Goal: Information Seeking & Learning: Find specific fact

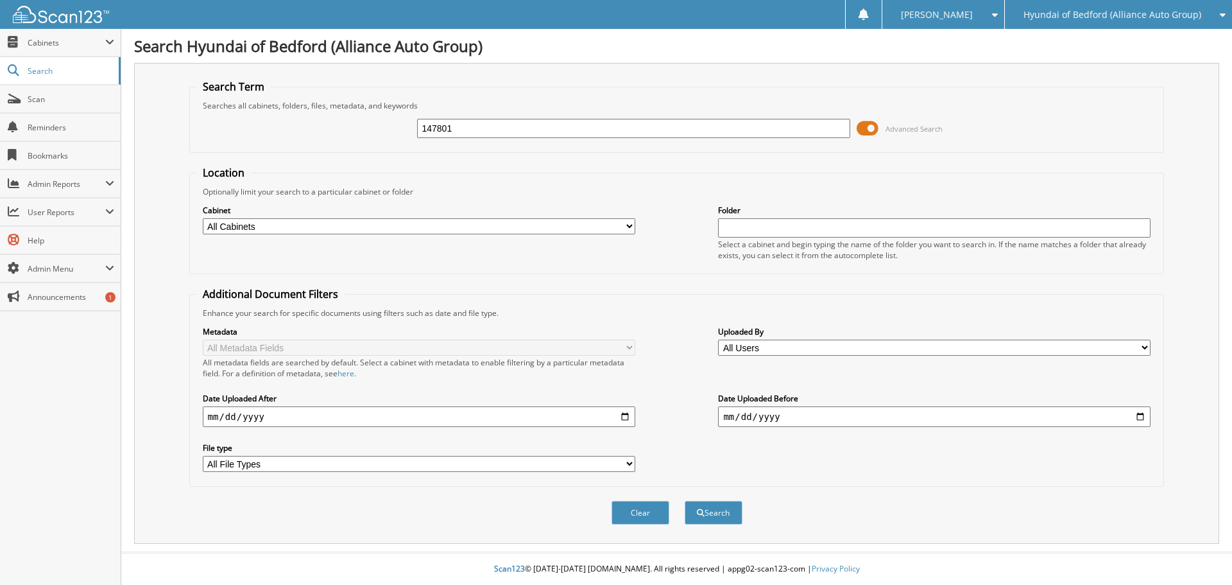
type input "147801"
click at [685, 500] on button "Search" at bounding box center [714, 512] width 58 height 24
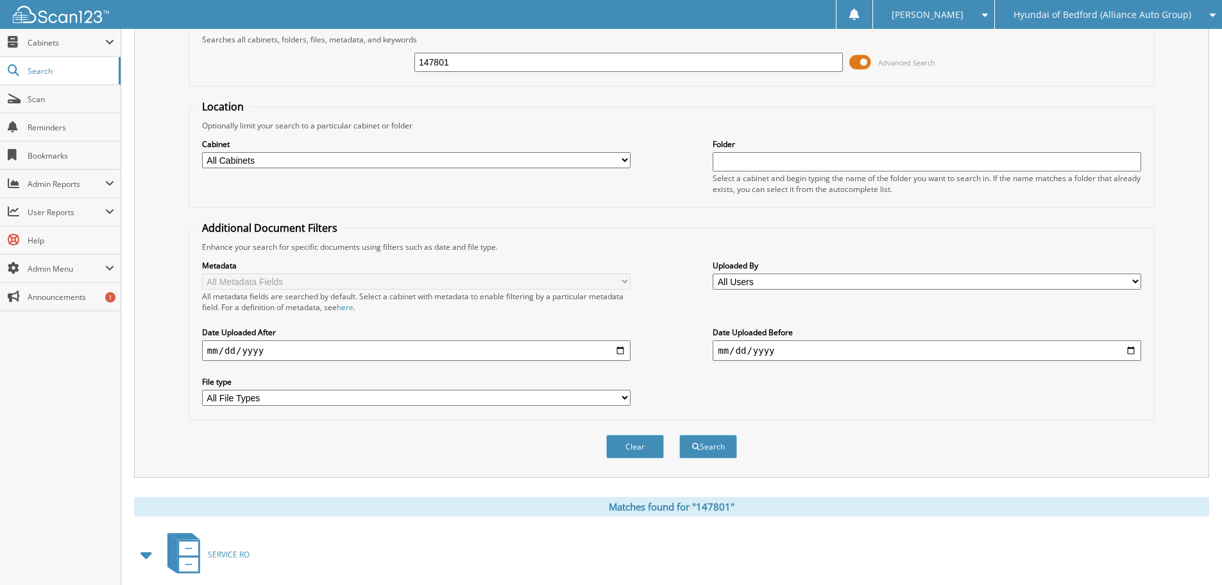
scroll to position [183, 0]
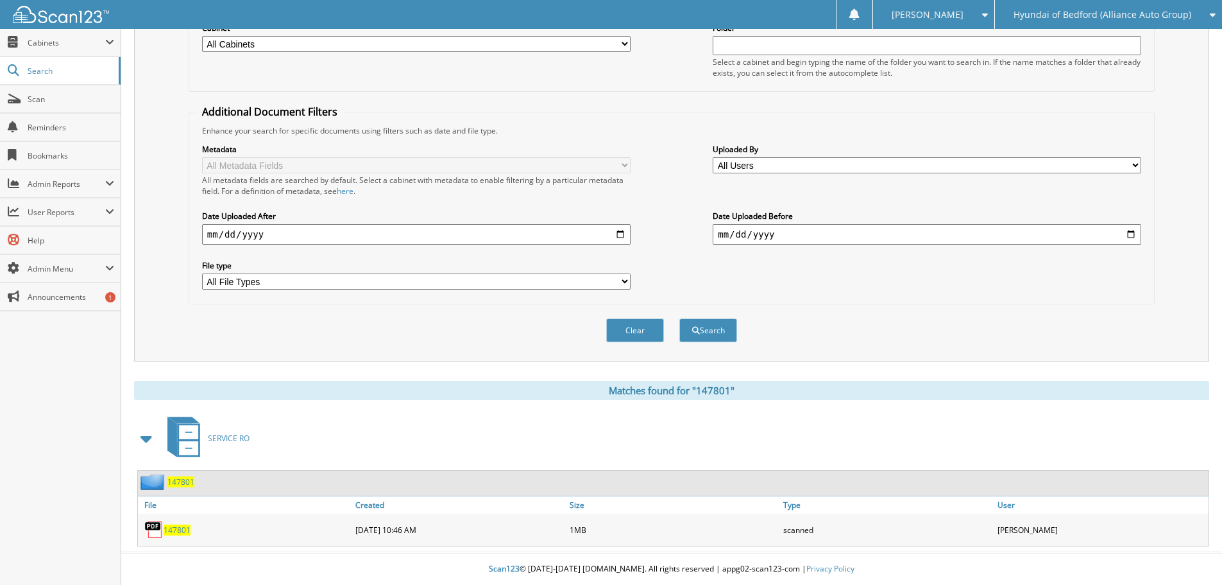
click at [175, 529] on span "147801" at bounding box center [177, 529] width 27 height 11
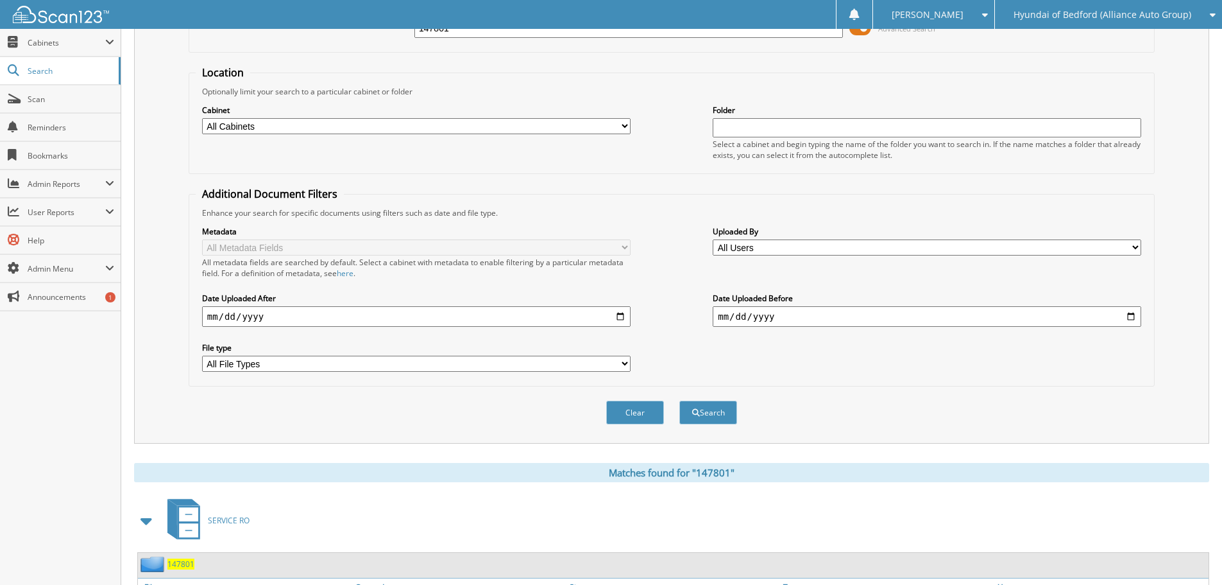
scroll to position [0, 0]
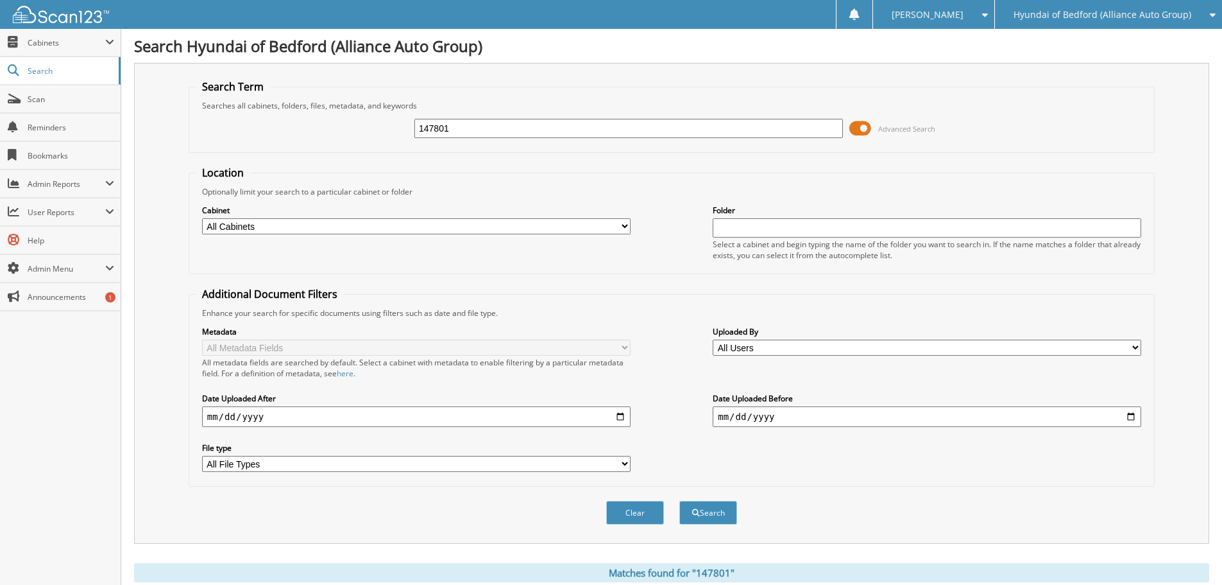
click at [496, 132] on input "147801" at bounding box center [629, 128] width 429 height 19
click at [497, 131] on input "147801" at bounding box center [629, 128] width 429 height 19
type input "147691"
click at [680, 500] on button "Search" at bounding box center [709, 512] width 58 height 24
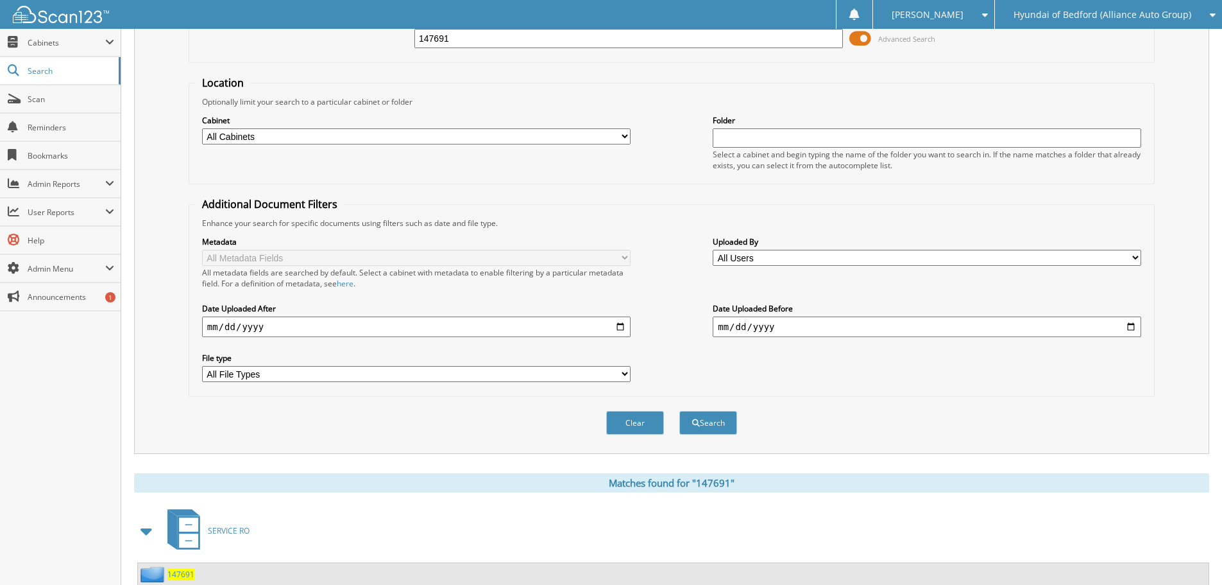
scroll to position [183, 0]
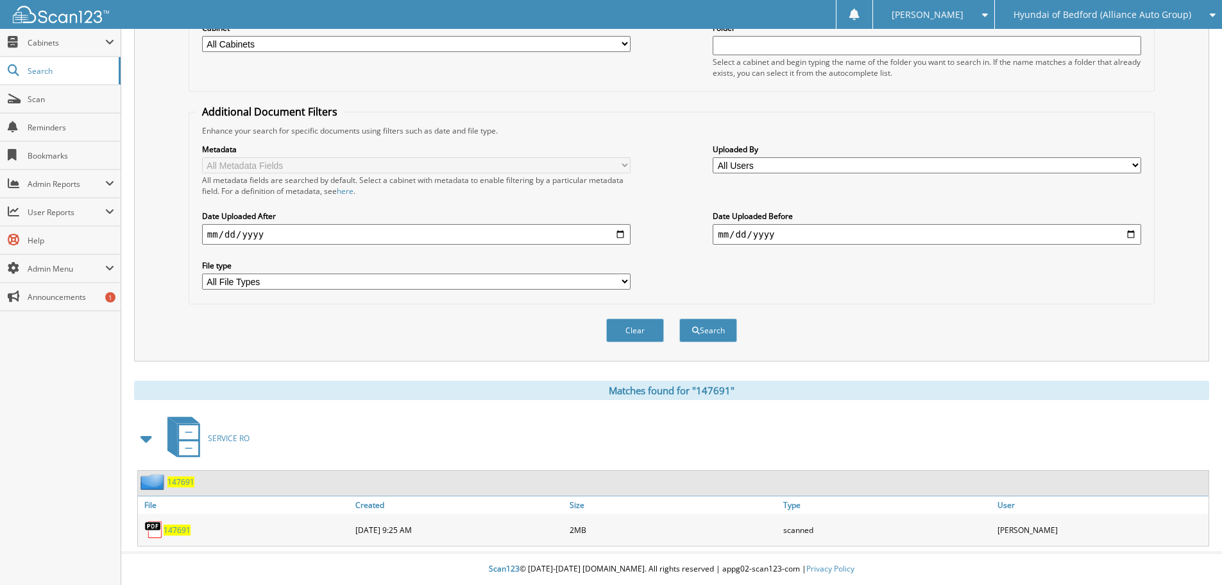
click at [179, 531] on span "147691" at bounding box center [177, 529] width 27 height 11
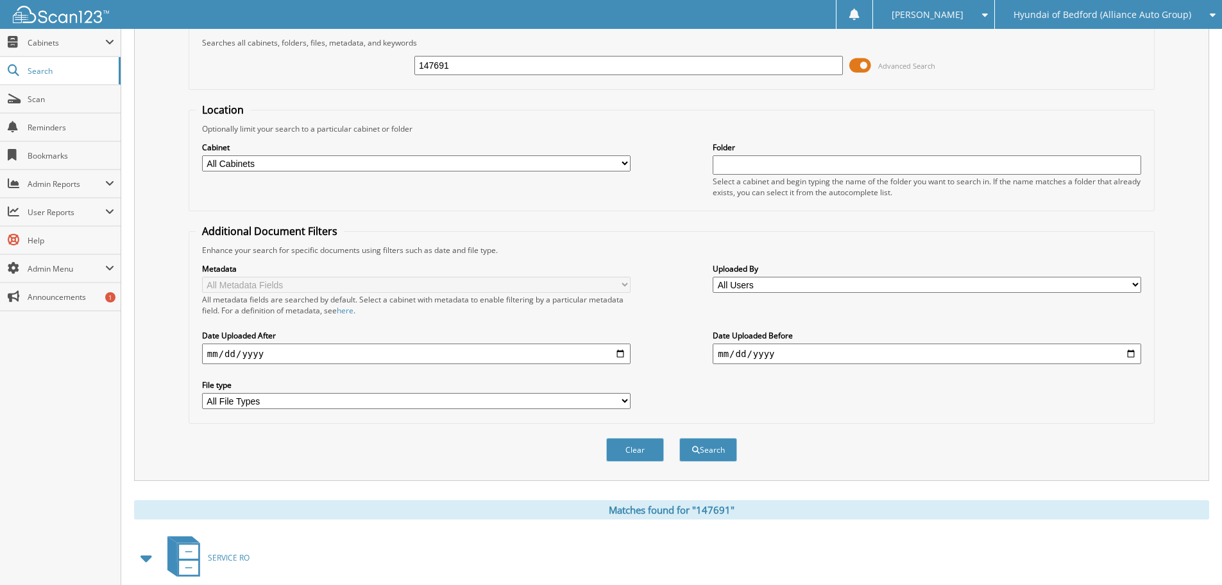
scroll to position [0, 0]
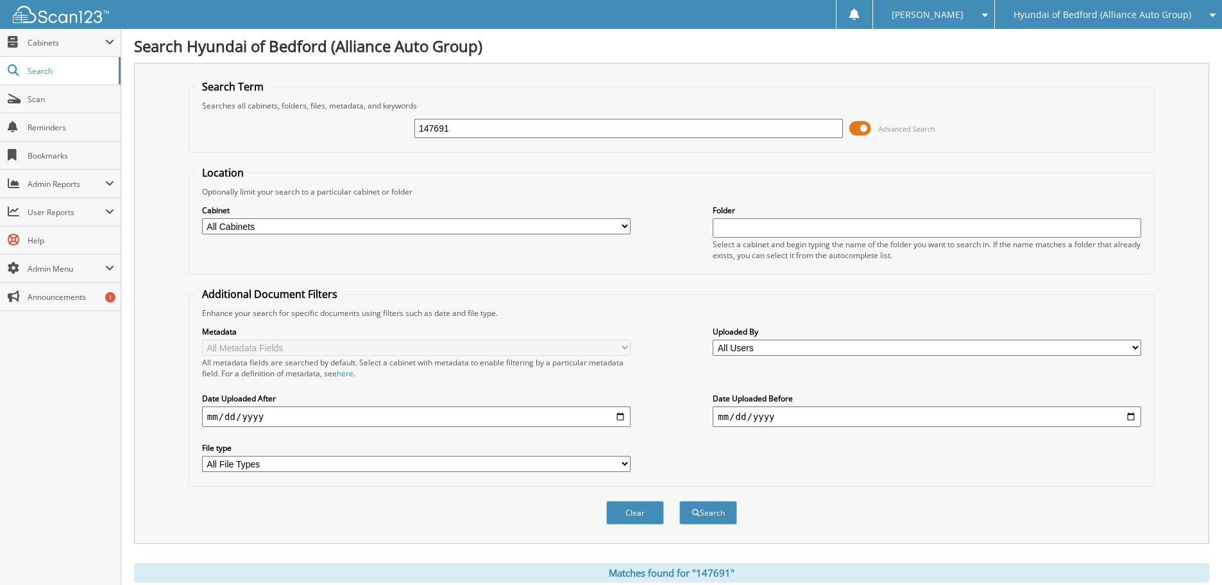
click at [470, 128] on input "147691" at bounding box center [629, 128] width 429 height 19
type input "149184"
click at [680, 500] on button "Search" at bounding box center [709, 512] width 58 height 24
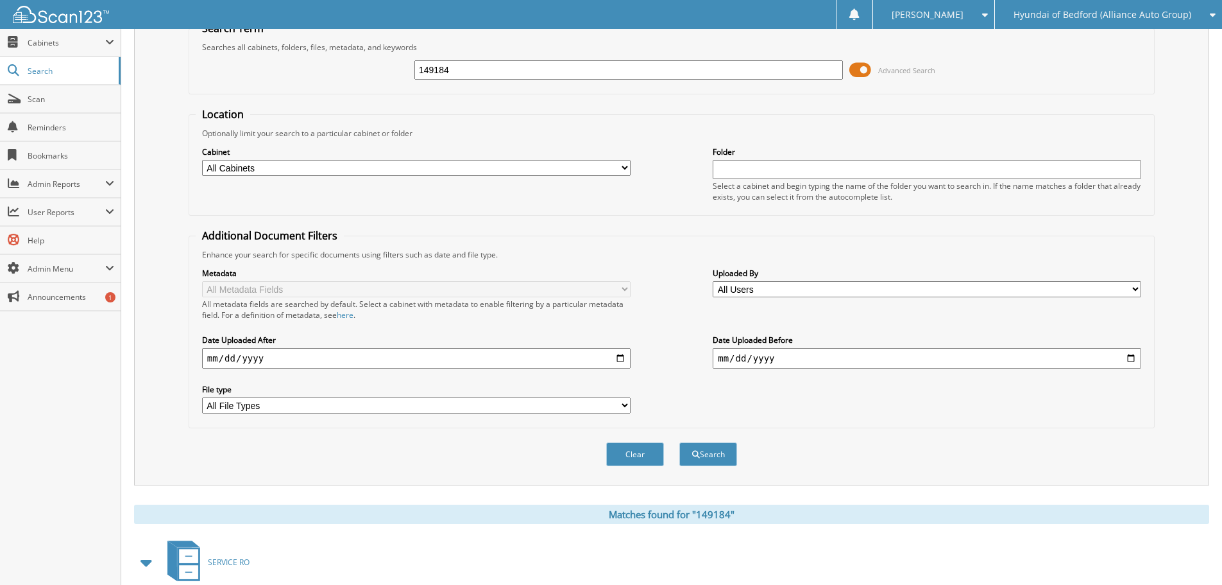
scroll to position [183, 0]
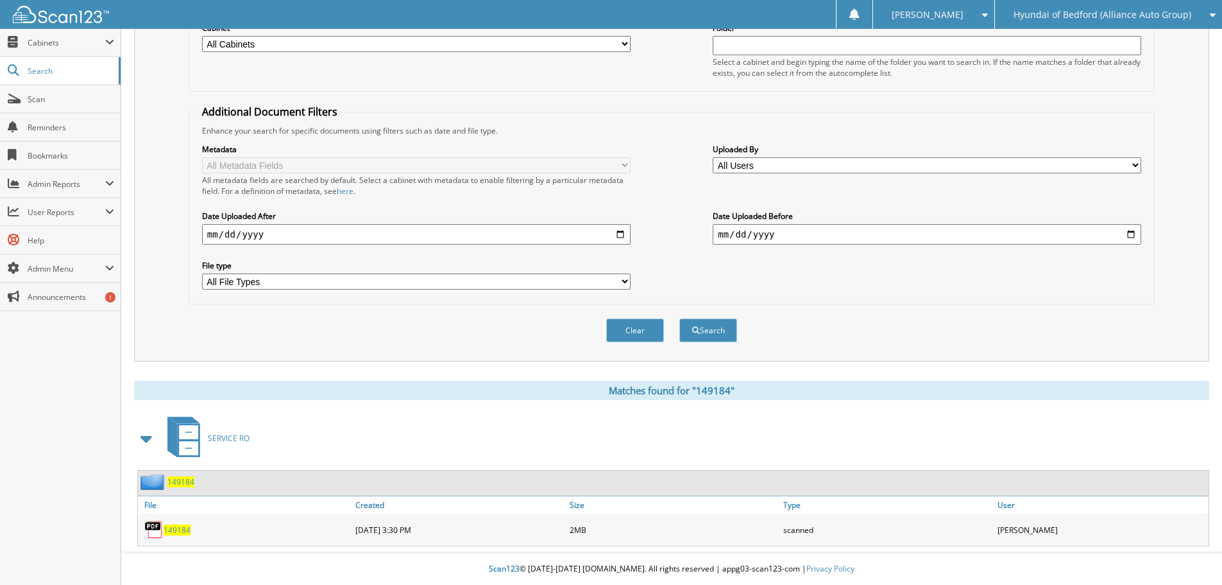
click at [178, 531] on span "149184" at bounding box center [177, 529] width 27 height 11
